Goal: Task Accomplishment & Management: Use online tool/utility

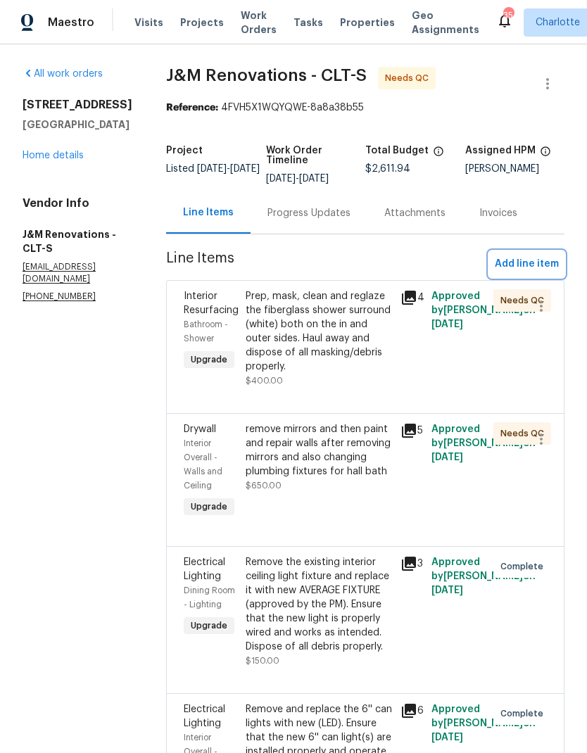
click at [539, 267] on span "Add line item" at bounding box center [527, 265] width 64 height 18
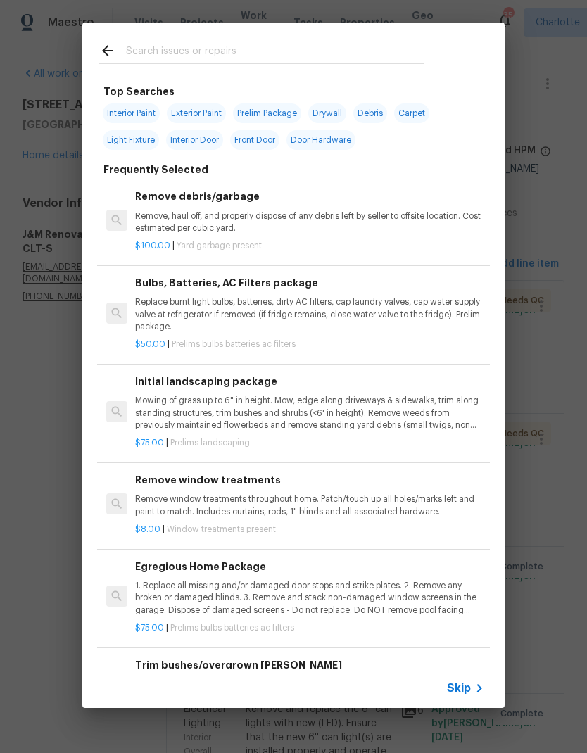
click at [244, 32] on div at bounding box center [261, 51] width 359 height 56
click at [158, 56] on input "text" at bounding box center [275, 52] width 298 height 21
type input "Trim"
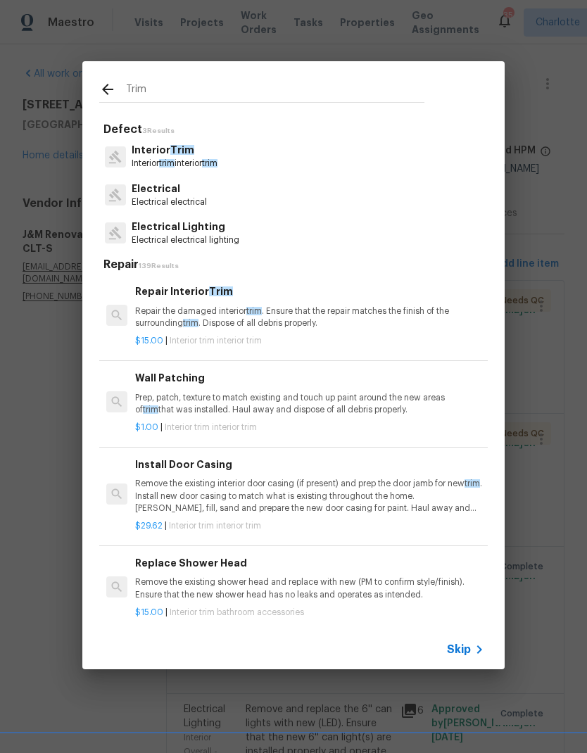
click at [157, 160] on p "Interior trim interior trim" at bounding box center [175, 164] width 86 height 12
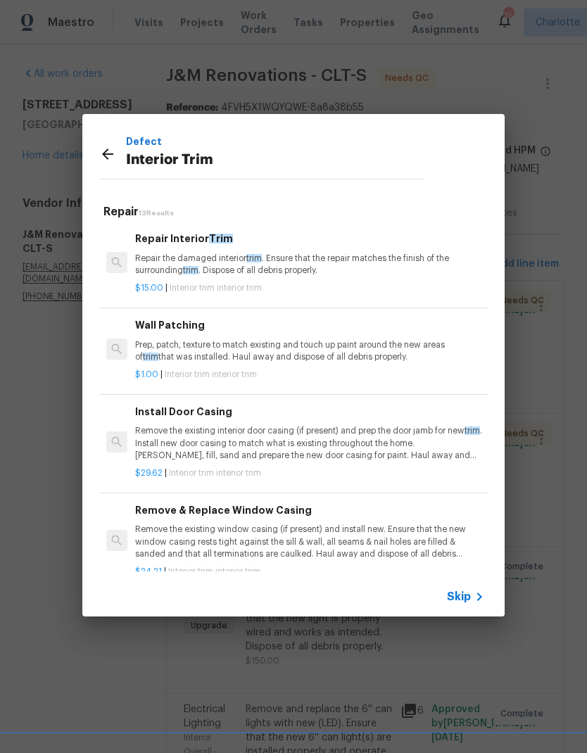
click at [159, 263] on p "Repair the damaged interior trim . Ensure that the repair matches the finish of…" at bounding box center [309, 265] width 349 height 24
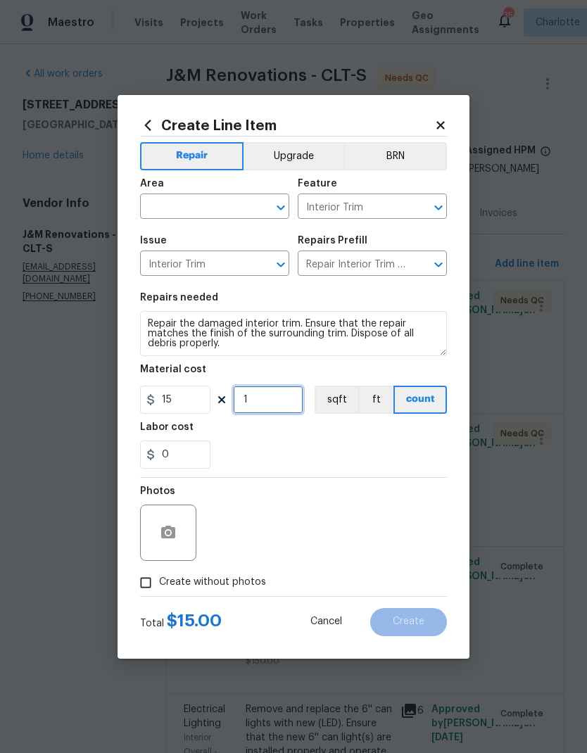
click at [261, 405] on input "1" at bounding box center [268, 400] width 70 height 28
type input "100"
click at [414, 446] on div "0" at bounding box center [293, 455] width 307 height 28
click at [160, 199] on input "text" at bounding box center [195, 208] width 110 height 22
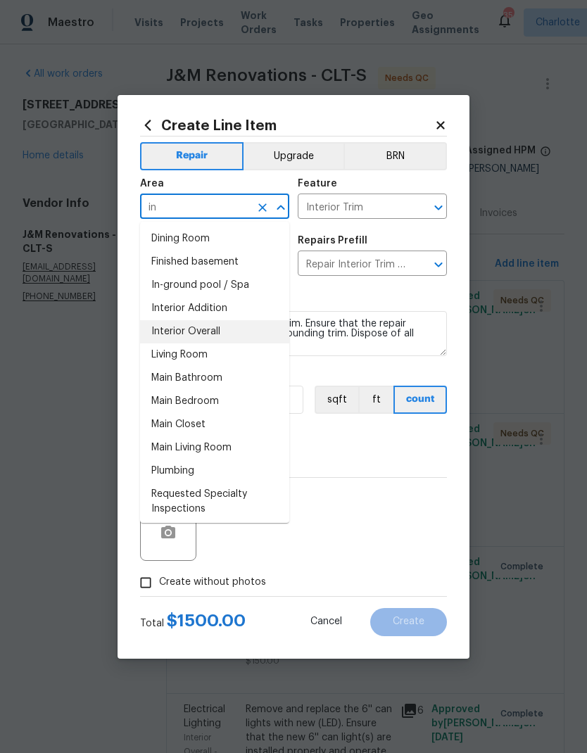
click at [165, 330] on li "Interior Overall" at bounding box center [214, 331] width 149 height 23
type input "Interior Overall"
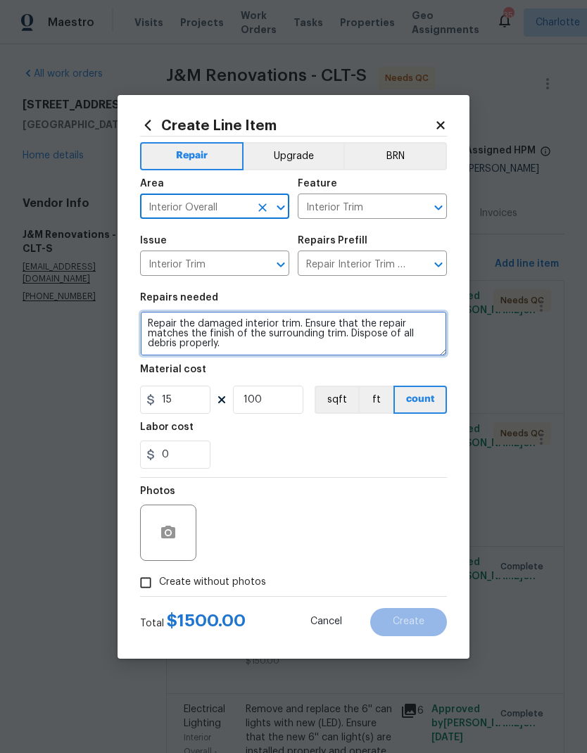
click at [144, 320] on textarea "Repair the damaged interior trim. Ensure that the repair matches the finish of …" at bounding box center [293, 333] width 307 height 45
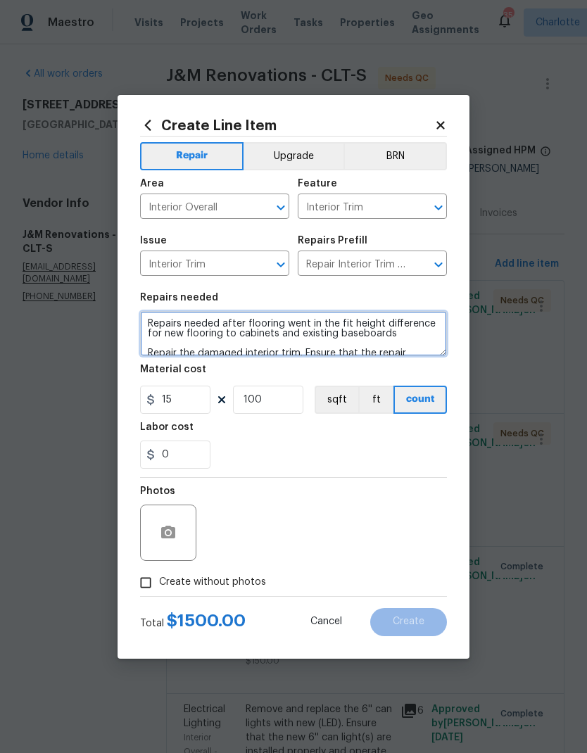
scroll to position [4, 0]
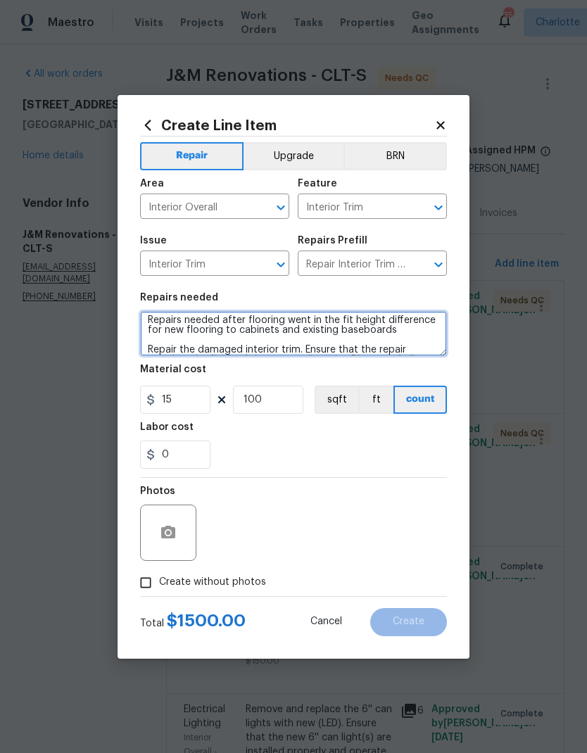
type textarea "Repairs needed after flooring went in the fit height difference for new floorin…"
click at [415, 429] on div "Labor cost" at bounding box center [293, 431] width 307 height 18
click at [127, 567] on div "Create Line Item Repair Upgrade BRN Area Interior Overall ​ Feature Interior Tr…" at bounding box center [294, 377] width 352 height 564
click at [399, 535] on div "Photos" at bounding box center [293, 524] width 307 height 92
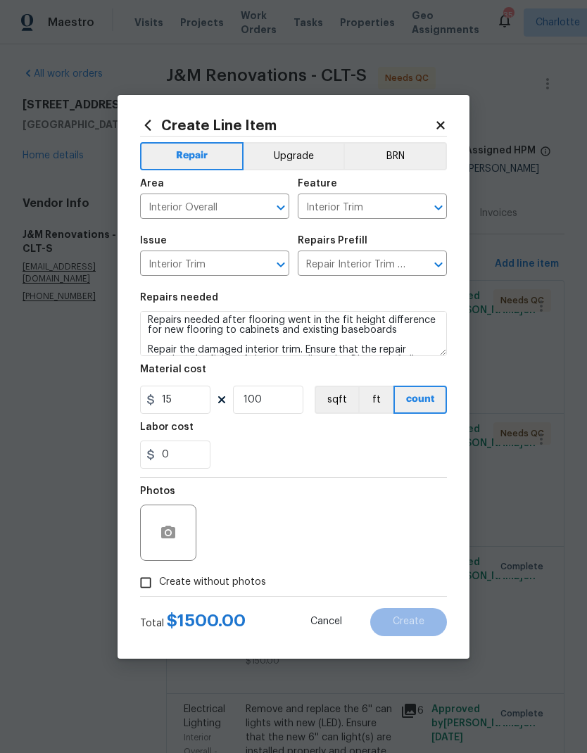
click at [322, 146] on button "Upgrade" at bounding box center [294, 156] width 101 height 28
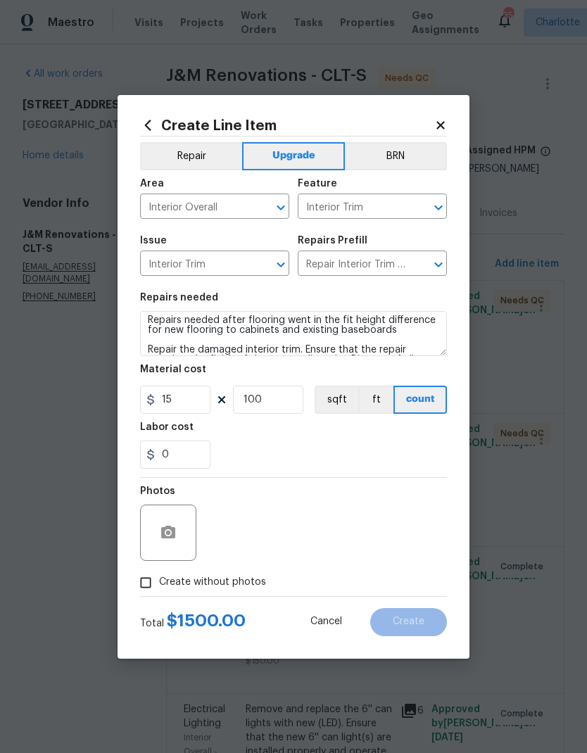
click at [141, 582] on input "Create without photos" at bounding box center [145, 582] width 27 height 27
checkbox input "true"
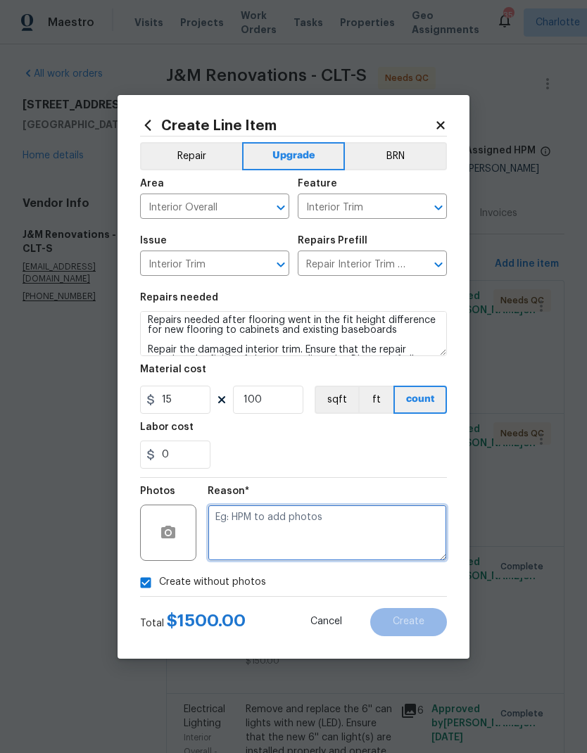
click at [379, 527] on textarea at bounding box center [327, 533] width 239 height 56
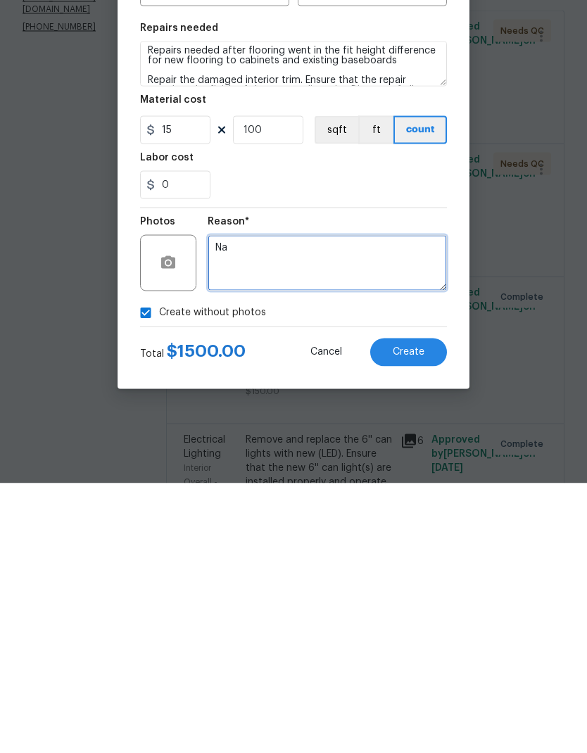
type textarea "Na"
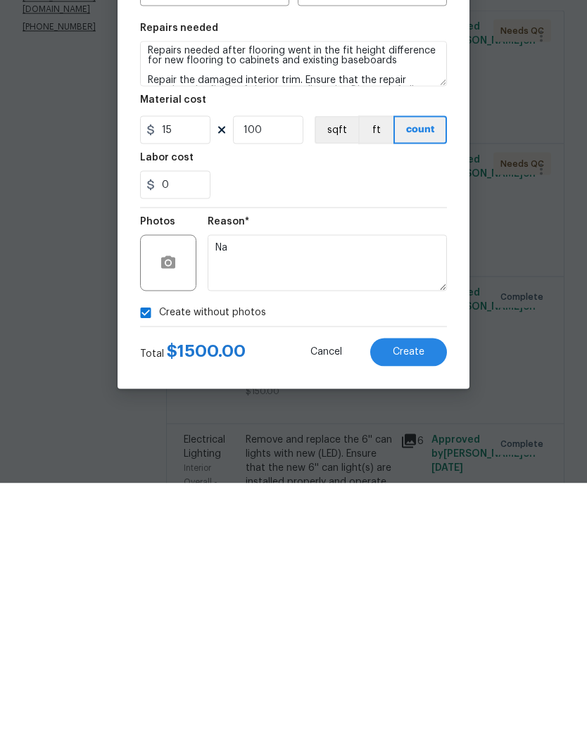
click at [420, 608] on button "Create" at bounding box center [408, 622] width 77 height 28
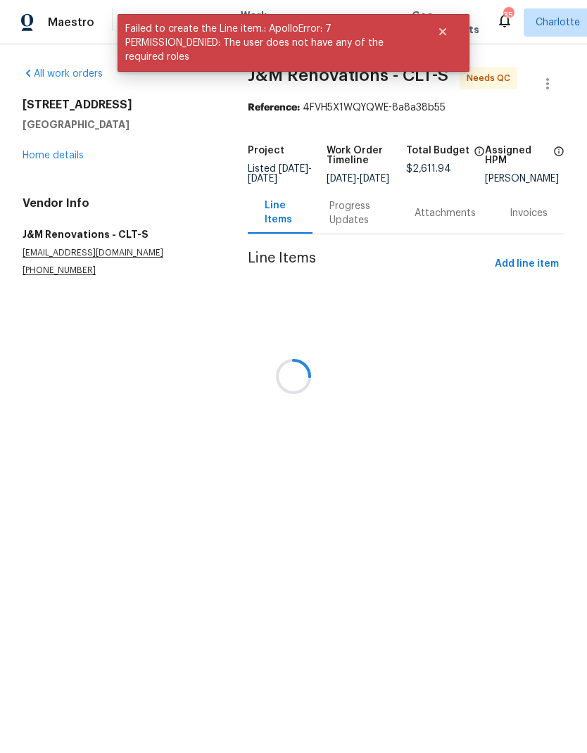
scroll to position [0, 0]
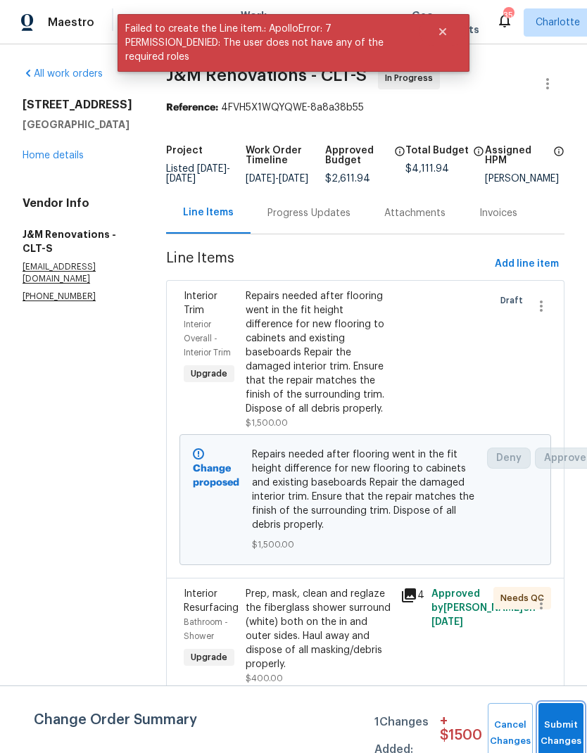
click at [554, 729] on button "Submit Changes" at bounding box center [561, 733] width 45 height 61
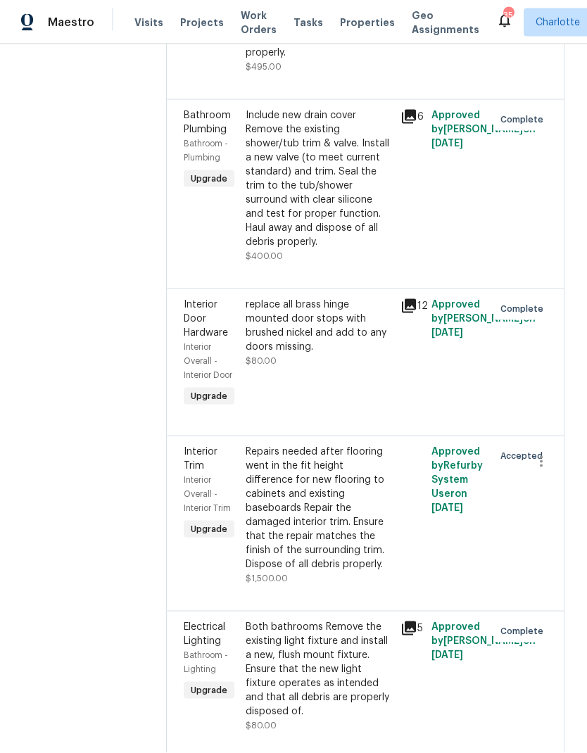
scroll to position [56, 0]
